Goal: Find specific page/section

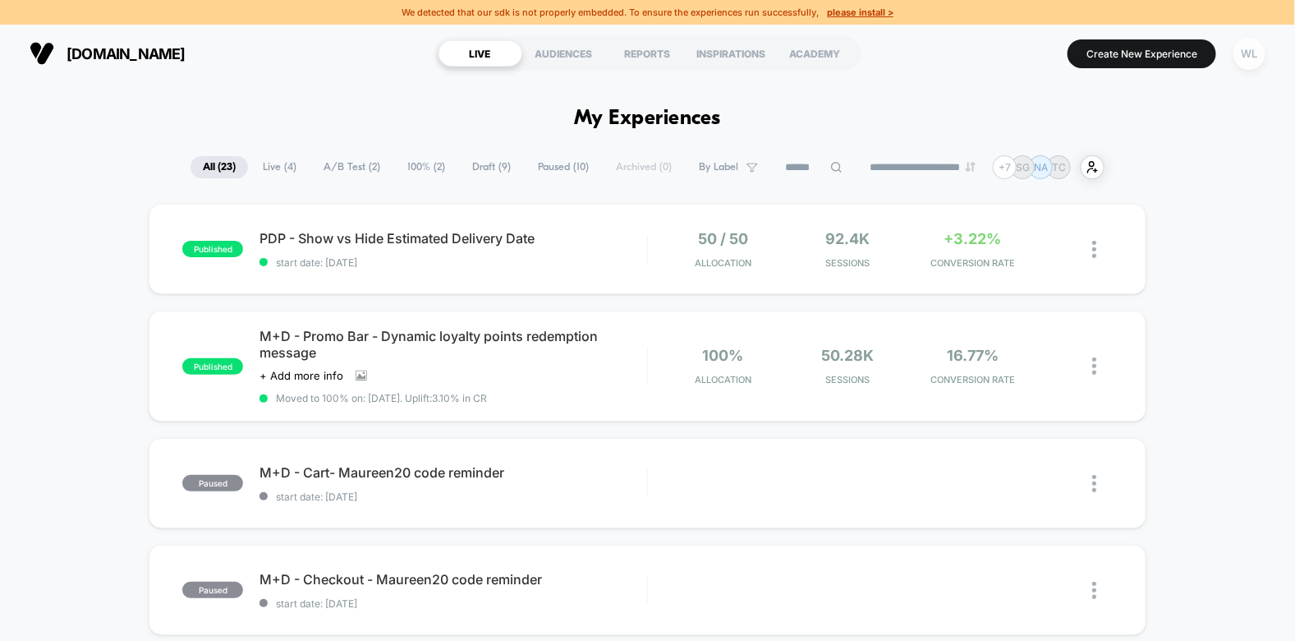
click at [1248, 47] on div "WL" at bounding box center [1249, 54] width 32 height 32
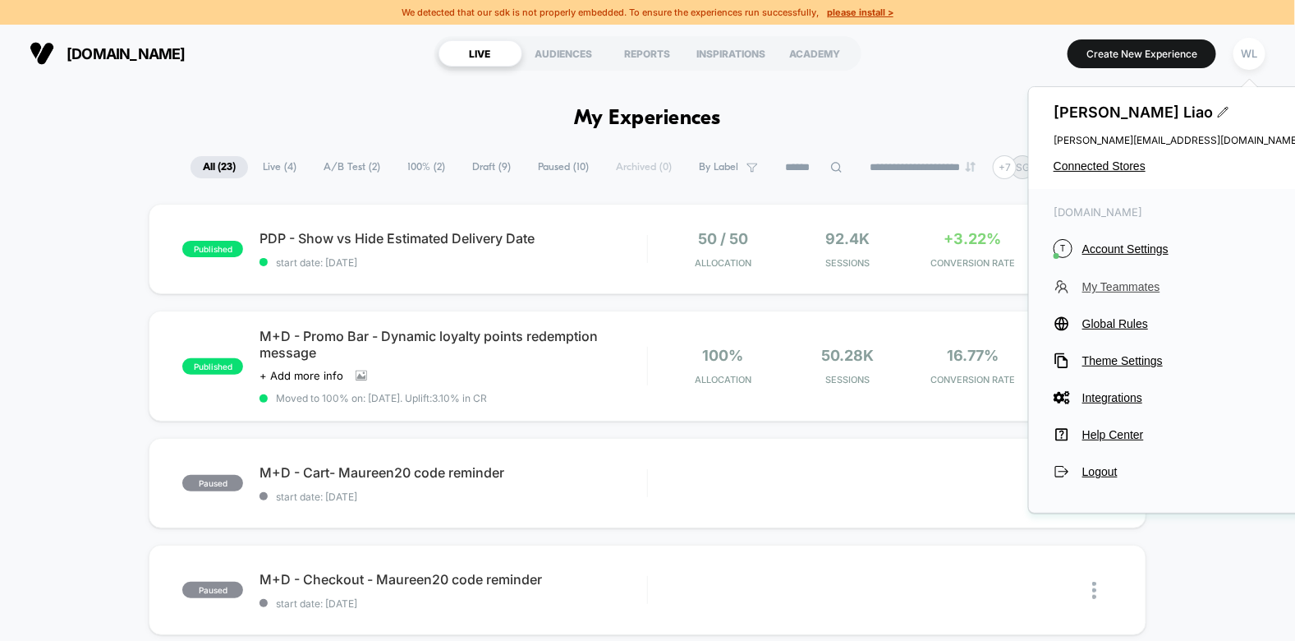
click at [1121, 287] on span "My Teammates" at bounding box center [1191, 286] width 218 height 13
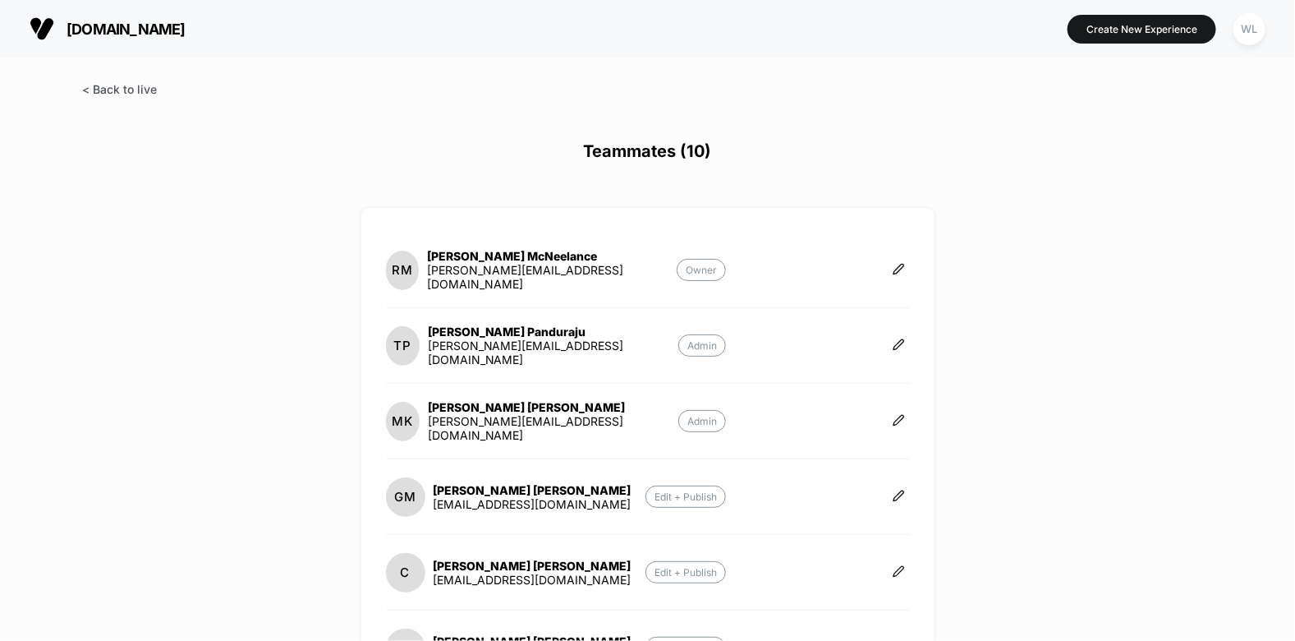
click at [120, 89] on span at bounding box center [119, 89] width 75 height 14
